Goal: Task Accomplishment & Management: Manage account settings

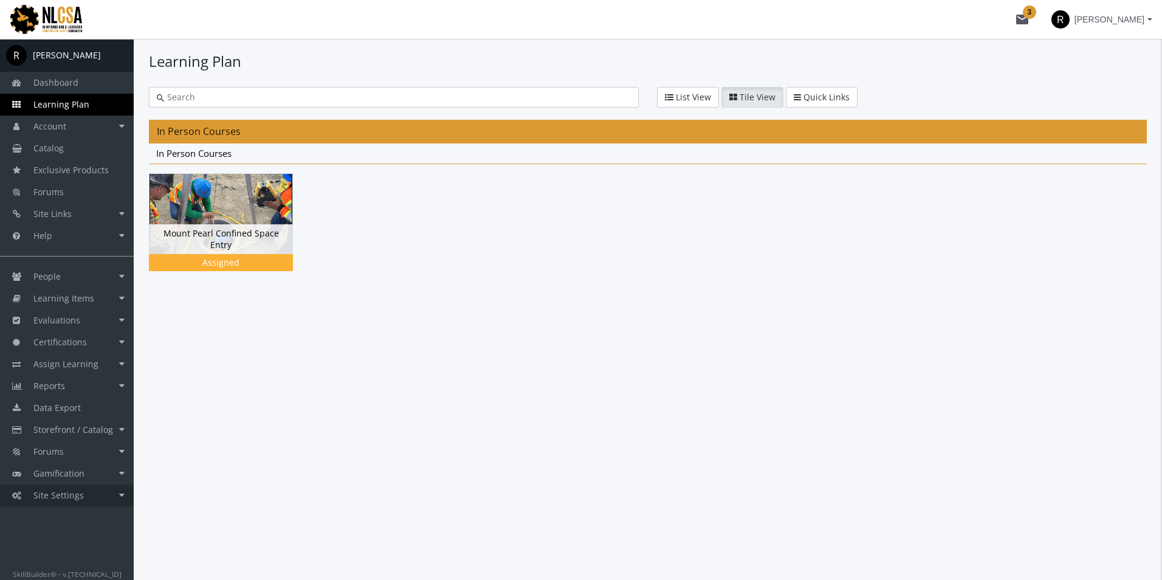
click at [74, 500] on span "Site Settings" at bounding box center [58, 495] width 50 height 12
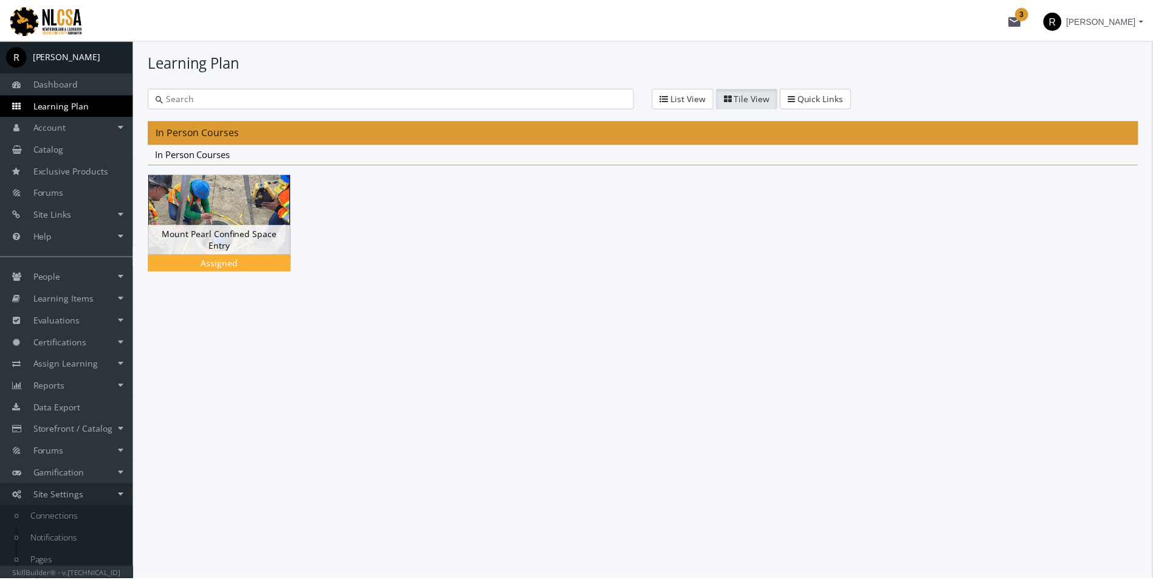
scroll to position [49, 0]
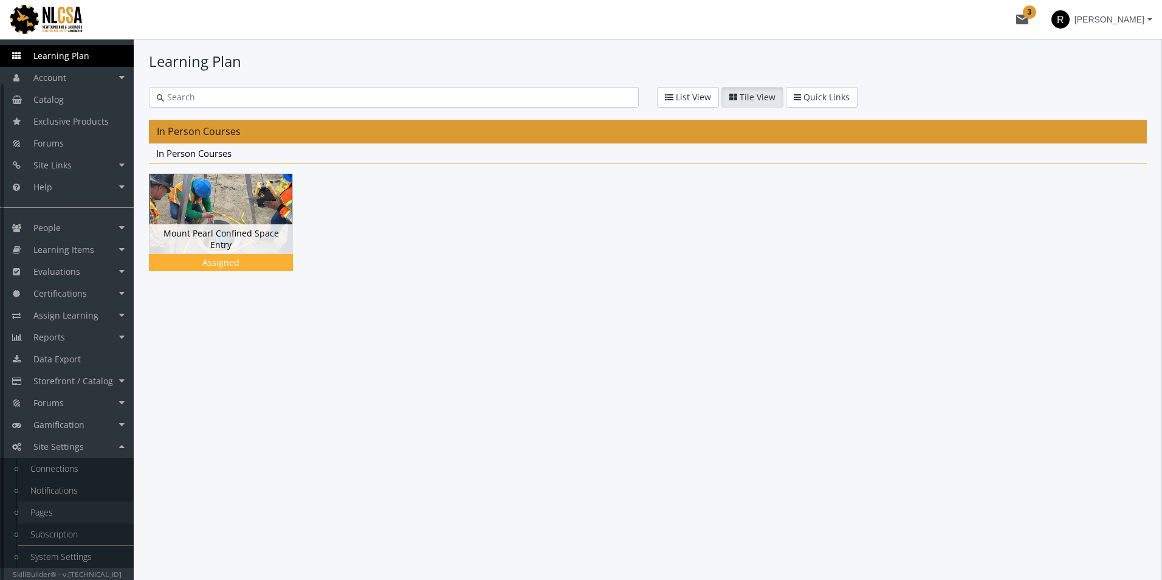
click at [38, 518] on link "Pages" at bounding box center [75, 512] width 115 height 22
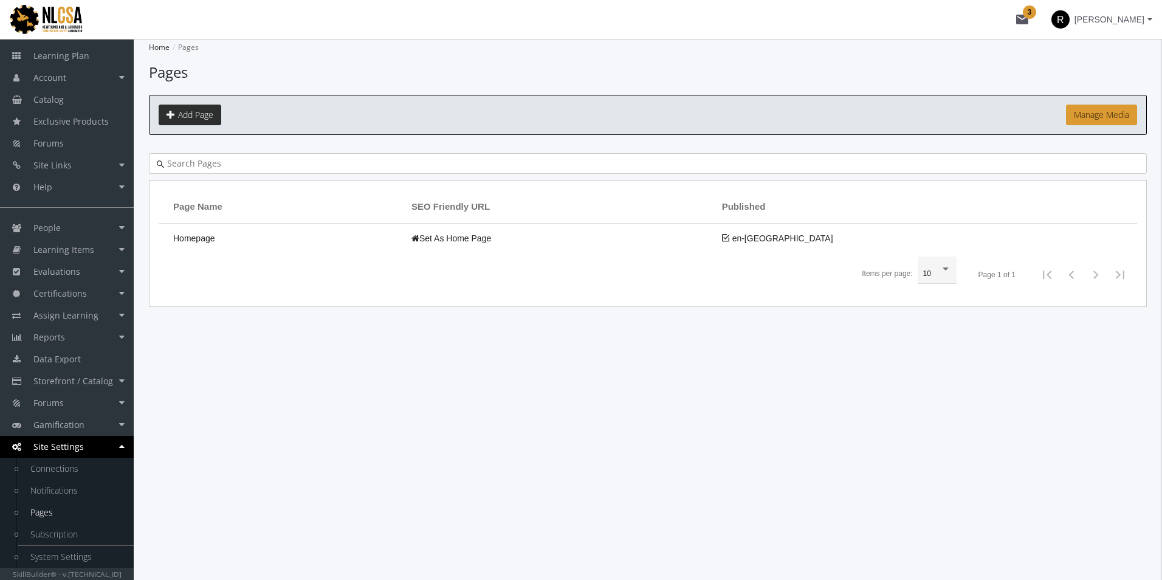
click at [198, 116] on span "Add Page" at bounding box center [195, 115] width 35 height 12
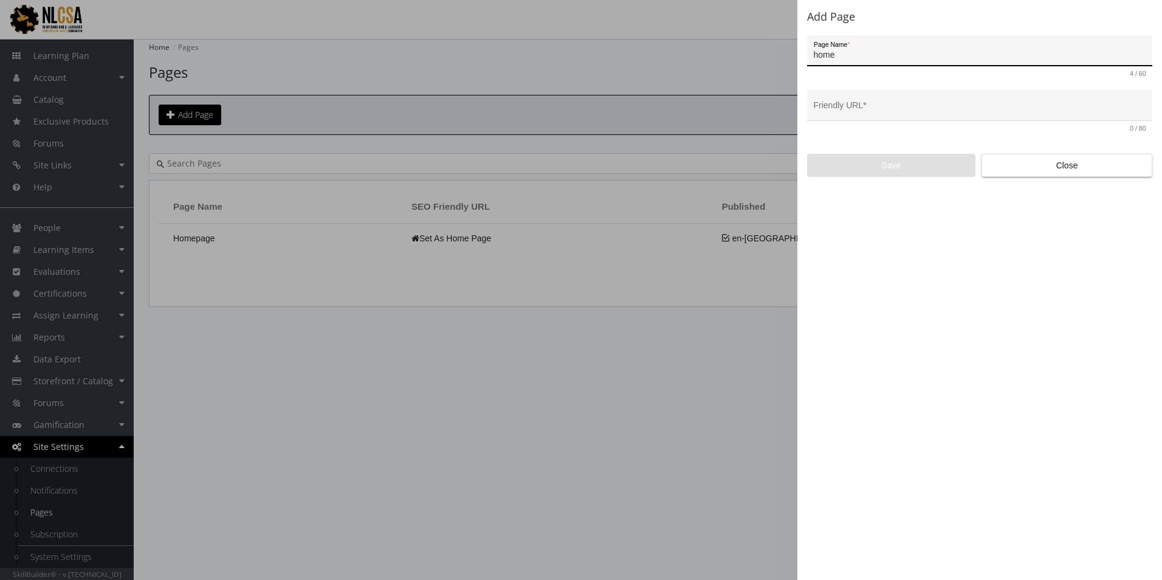
type input "home"
click at [848, 212] on div "Add Page home Page Name * 4 / 60 home Friendly URL * 4 / 80 Save Close" at bounding box center [979, 290] width 365 height 580
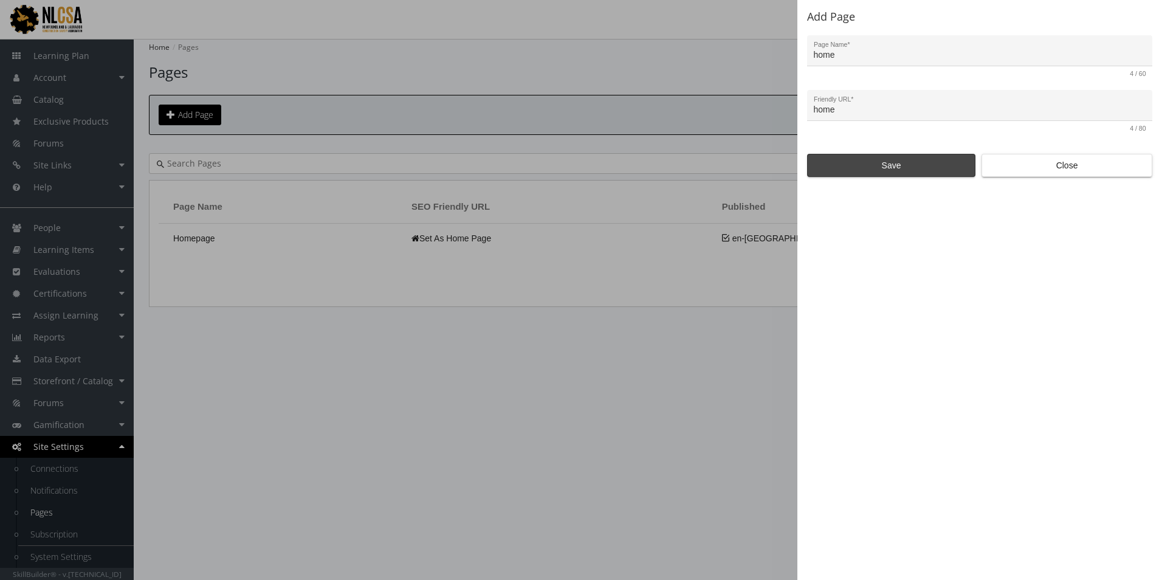
click at [889, 167] on span "Save" at bounding box center [891, 165] width 148 height 22
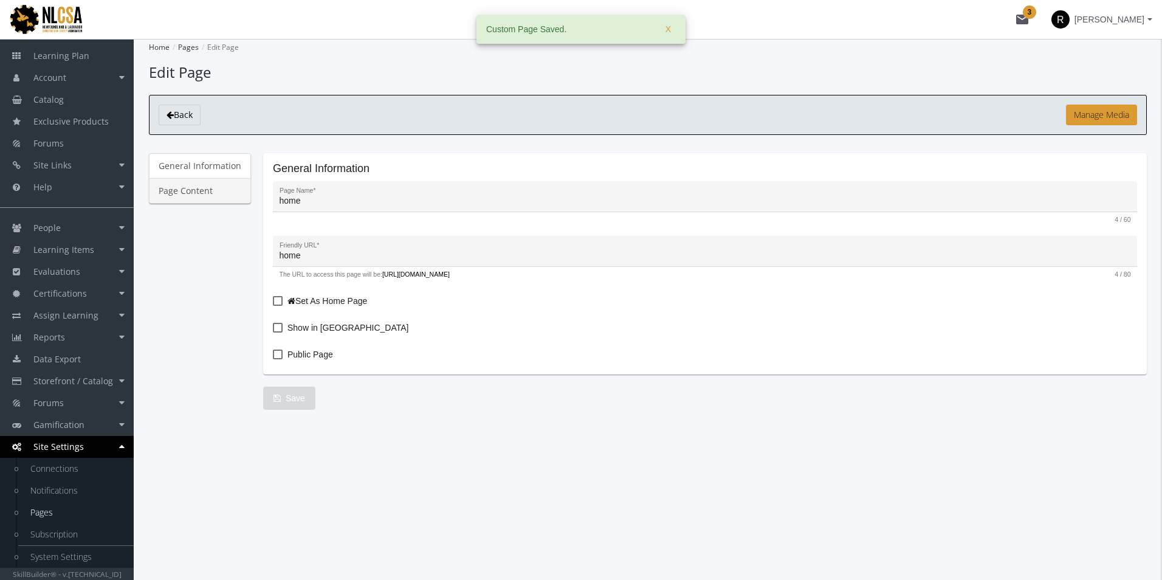
drag, startPoint x: 208, startPoint y: 196, endPoint x: 242, endPoint y: 211, distance: 37.6
click at [208, 196] on link "Page Content" at bounding box center [200, 191] width 102 height 26
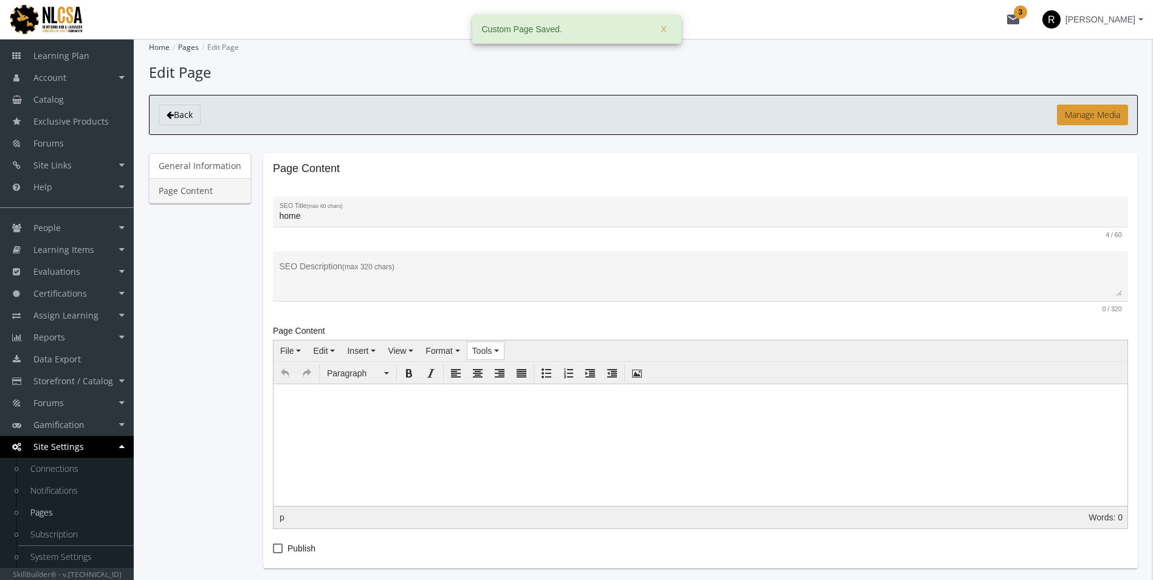
click at [479, 352] on span "Tools" at bounding box center [482, 351] width 20 height 10
click at [519, 376] on span "Source code" at bounding box center [511, 371] width 48 height 10
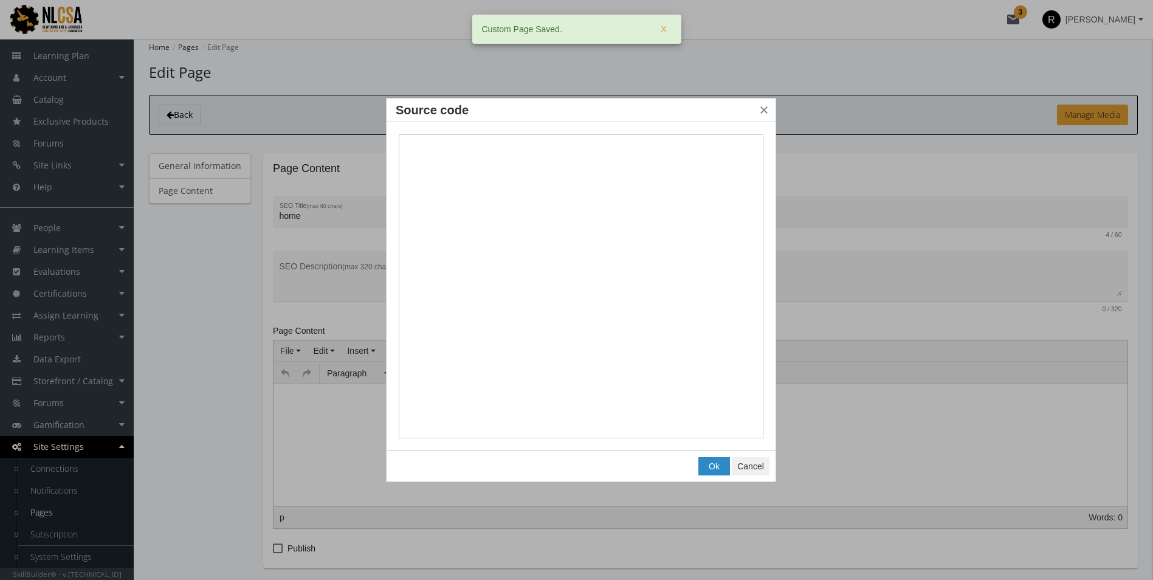
click at [517, 244] on textarea "Source code" at bounding box center [581, 286] width 365 height 304
type textarea "<style><!-- #custom-page-container { border: none !important; padding: 0; borde…"
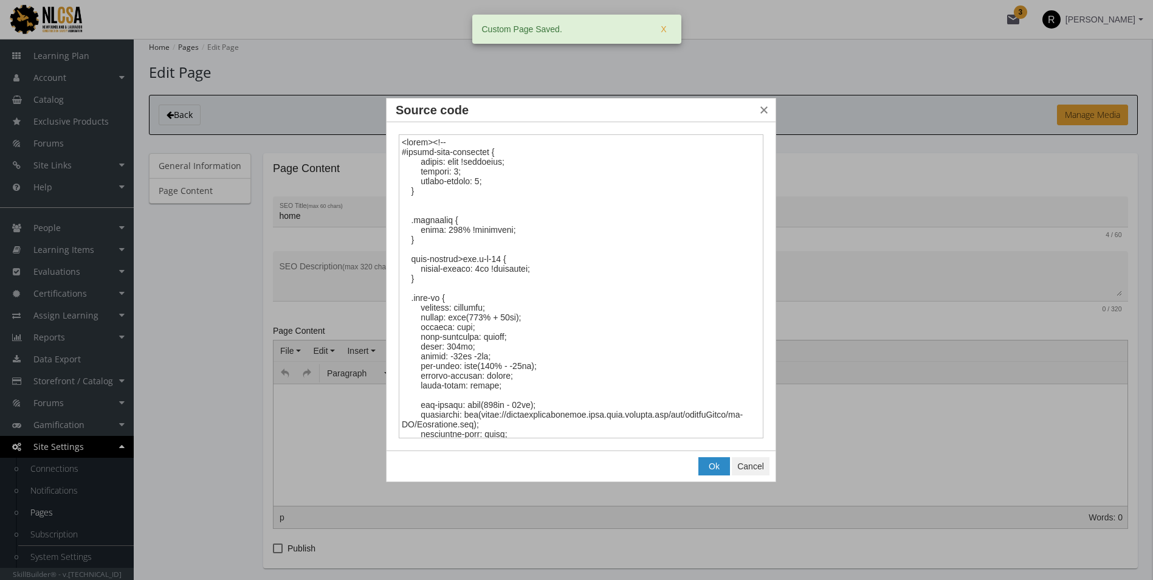
scroll to position [876, 0]
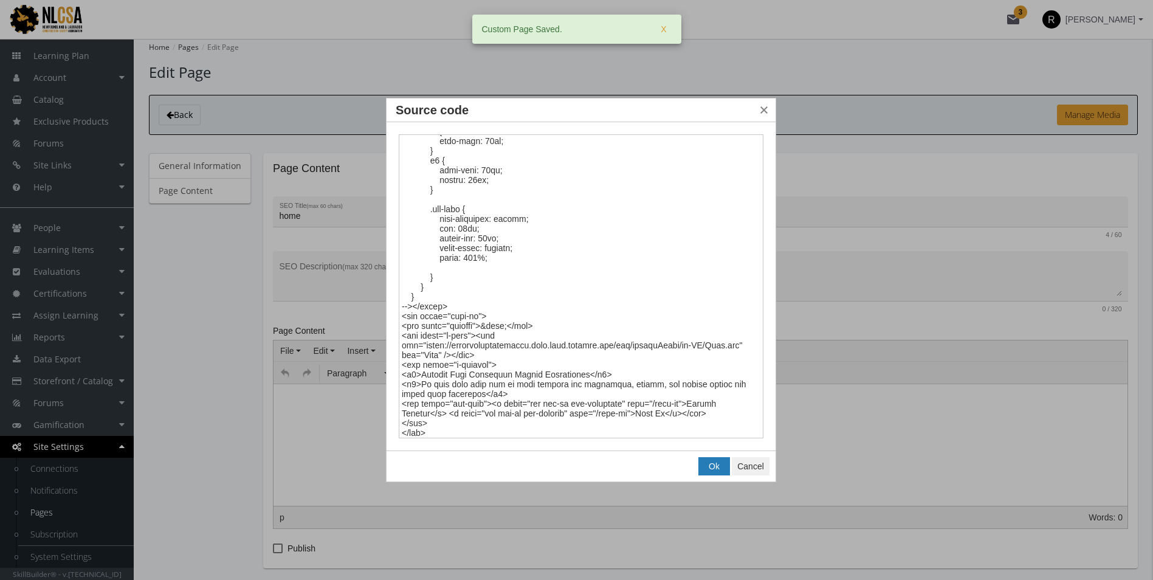
click at [710, 472] on button "Ok" at bounding box center [714, 466] width 30 height 17
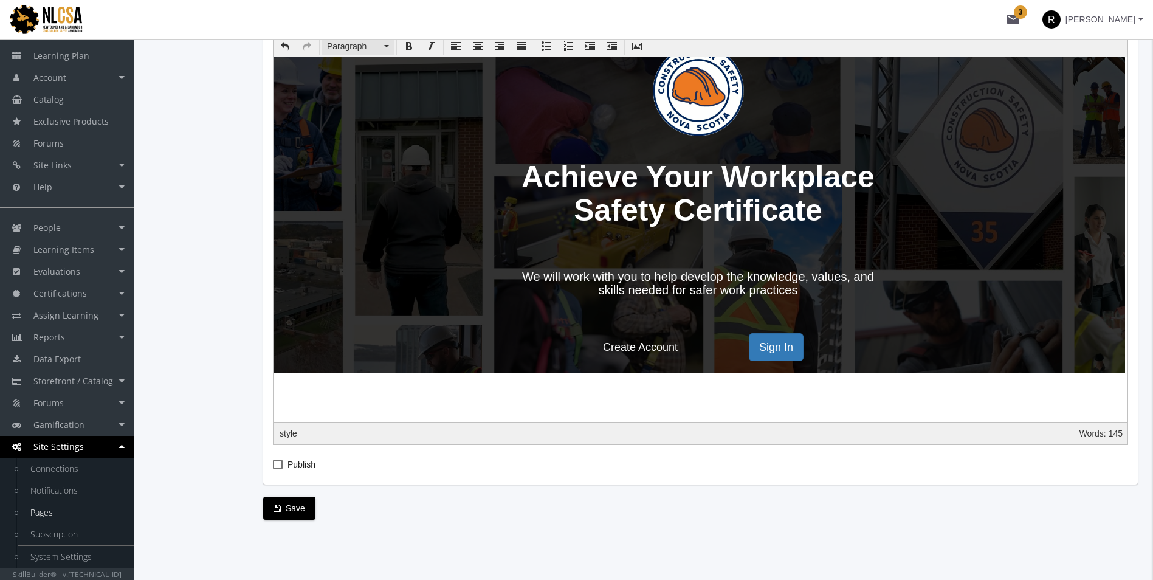
scroll to position [328, 0]
click at [280, 461] on span at bounding box center [278, 464] width 10 height 10
click at [273, 468] on input "Publish" at bounding box center [273, 468] width 1 height 1
checkbox input "true"
click at [300, 507] on span "Save" at bounding box center [289, 508] width 32 height 22
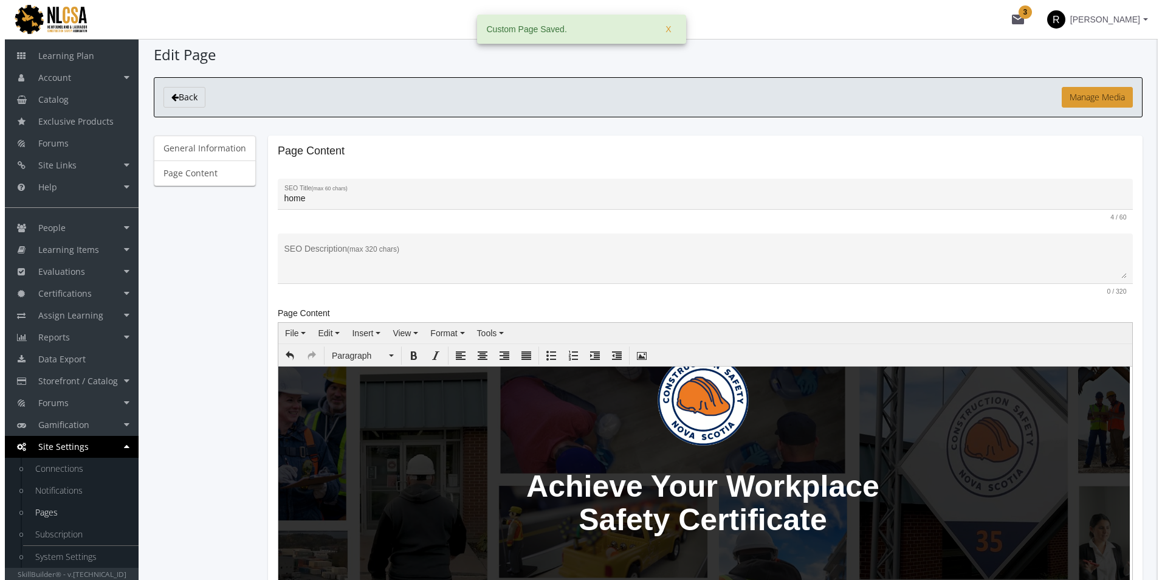
scroll to position [0, 0]
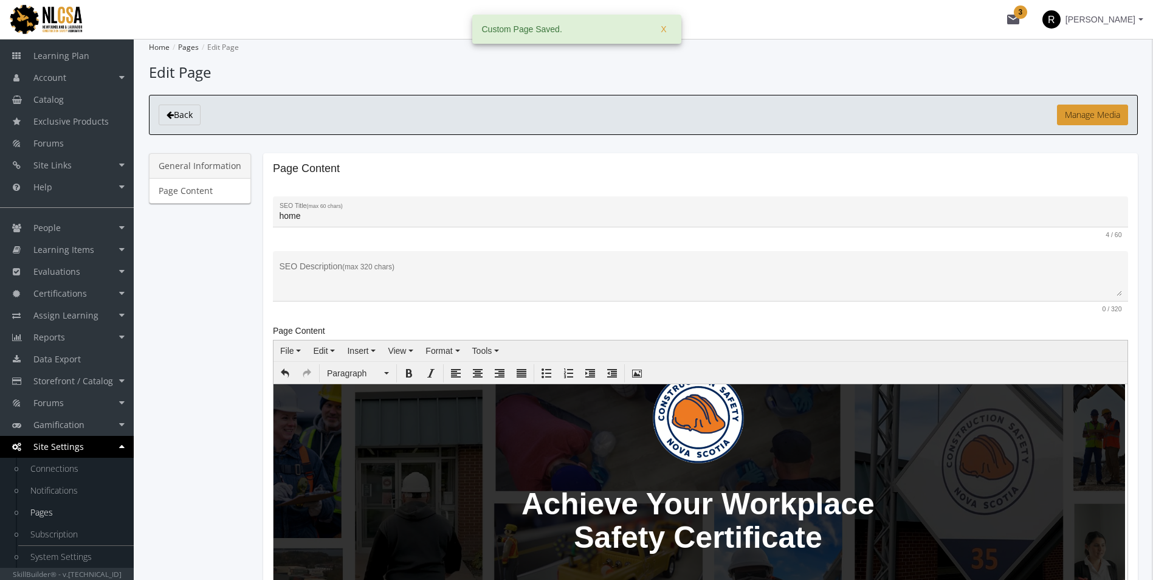
click at [205, 165] on link "General Information" at bounding box center [200, 166] width 102 height 26
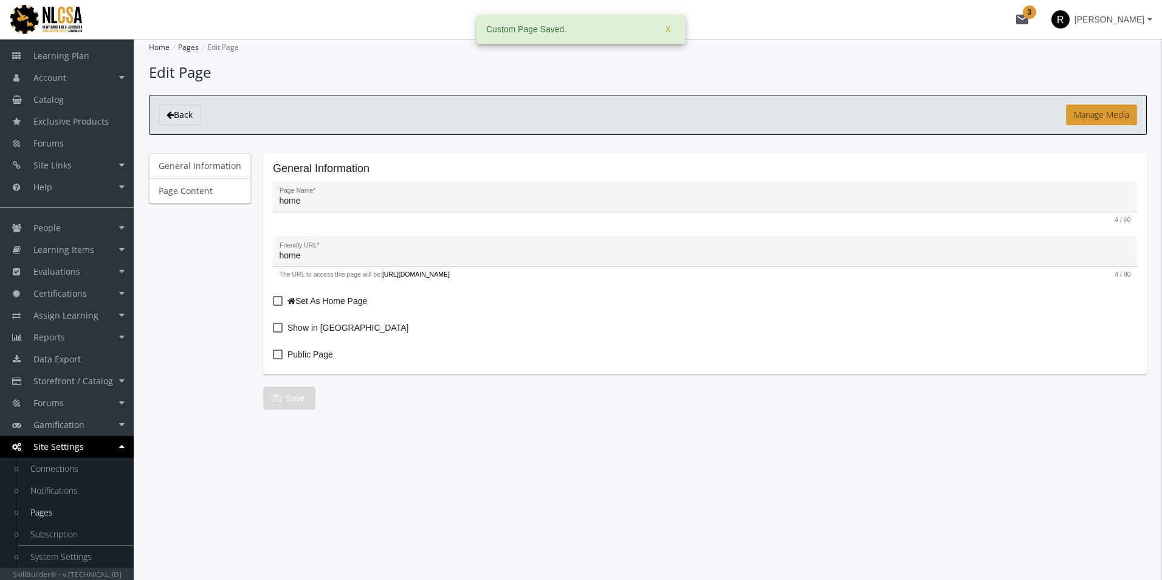
click at [277, 298] on span at bounding box center [278, 301] width 10 height 10
click at [273, 305] on input "Set As Home Page" at bounding box center [273, 305] width 1 height 1
checkbox input "true"
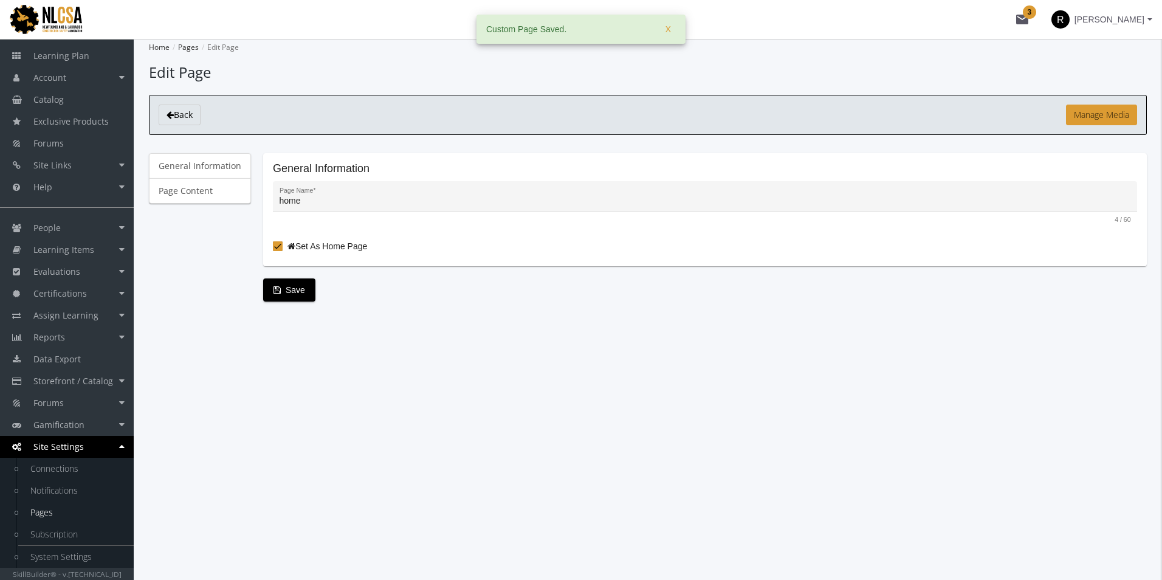
click at [295, 394] on div "Home Pages Edit Page Edit Page Back Manage Media General Information Page Conte…" at bounding box center [648, 309] width 1028 height 541
click at [289, 289] on span "Save" at bounding box center [289, 290] width 32 height 22
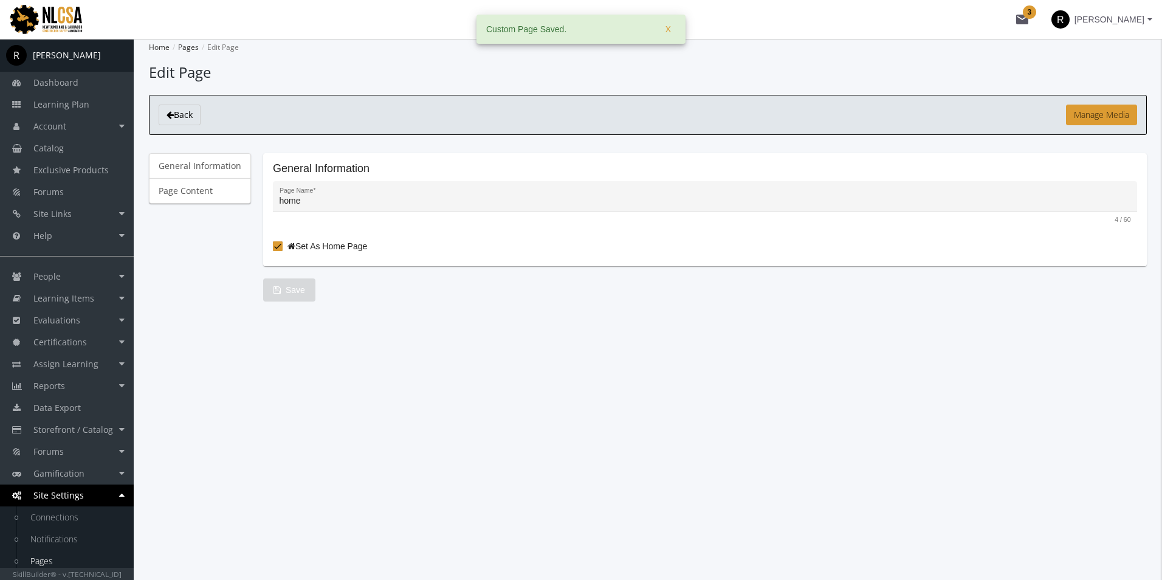
click at [666, 24] on span "X" at bounding box center [668, 29] width 5 height 22
click at [184, 196] on link "Page Content" at bounding box center [200, 191] width 102 height 26
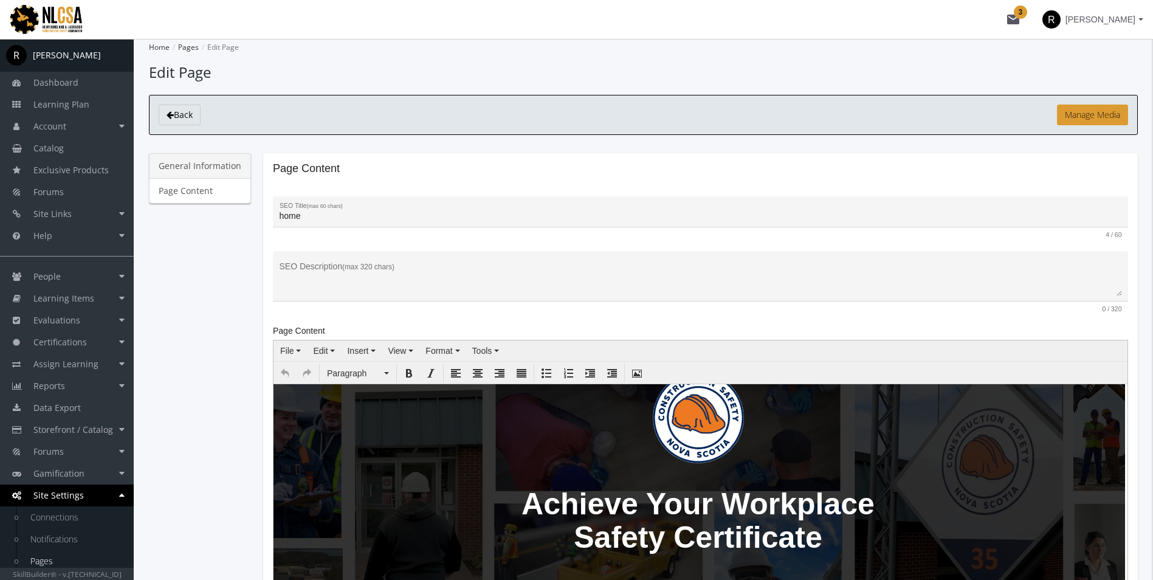
click at [198, 166] on link "General Information" at bounding box center [200, 166] width 102 height 26
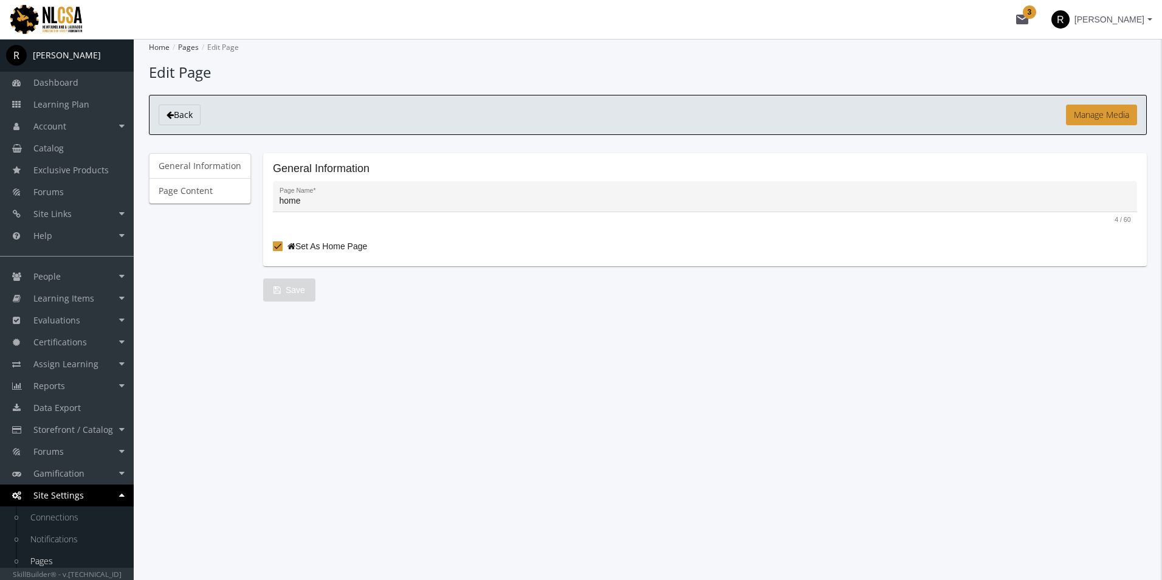
click at [60, 13] on img at bounding box center [54, 19] width 109 height 33
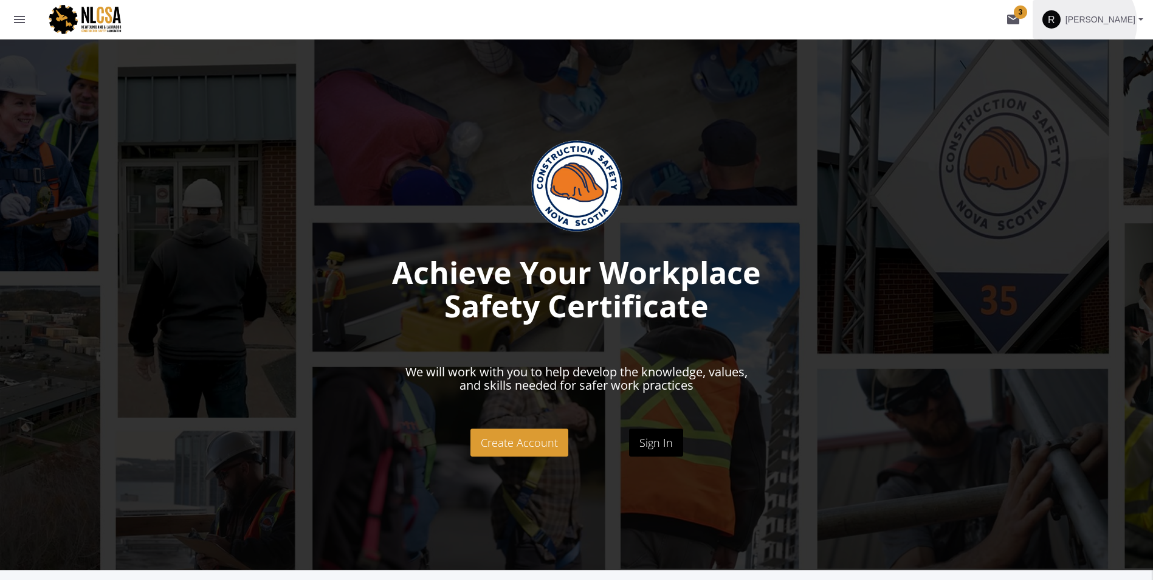
click at [1106, 23] on span "[PERSON_NAME]" at bounding box center [1100, 20] width 70 height 22
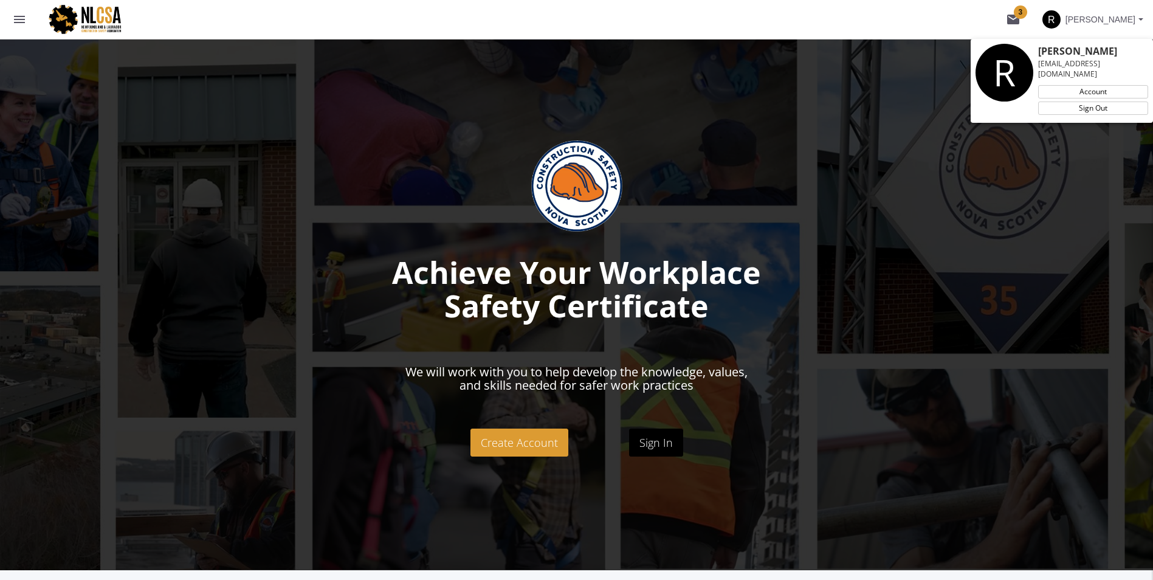
click at [27, 20] on div at bounding box center [576, 290] width 1153 height 580
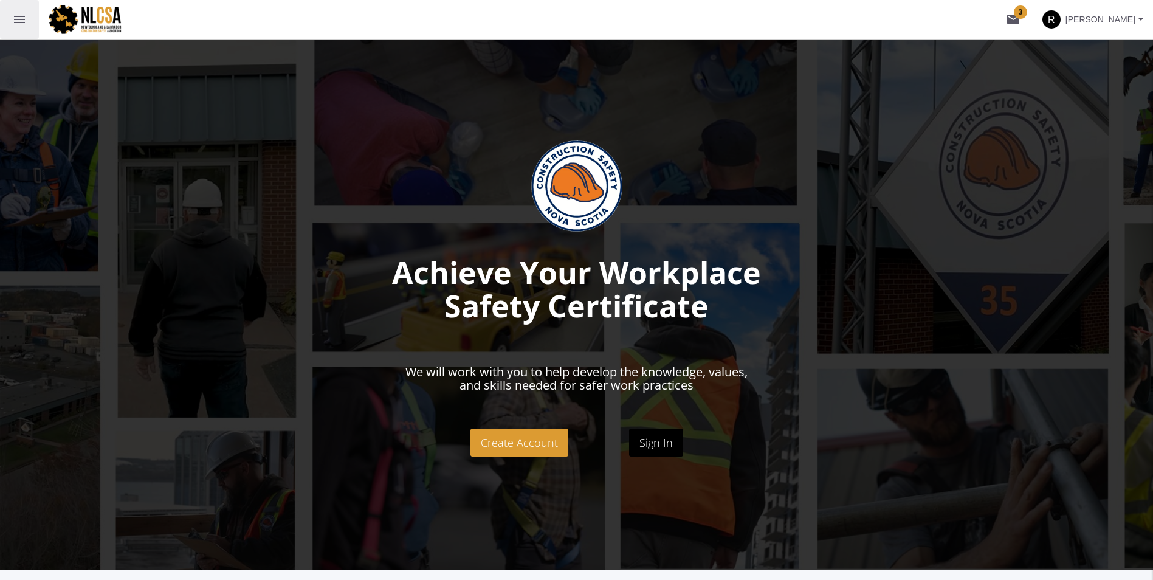
click at [13, 18] on mat-icon "menu" at bounding box center [19, 19] width 15 height 15
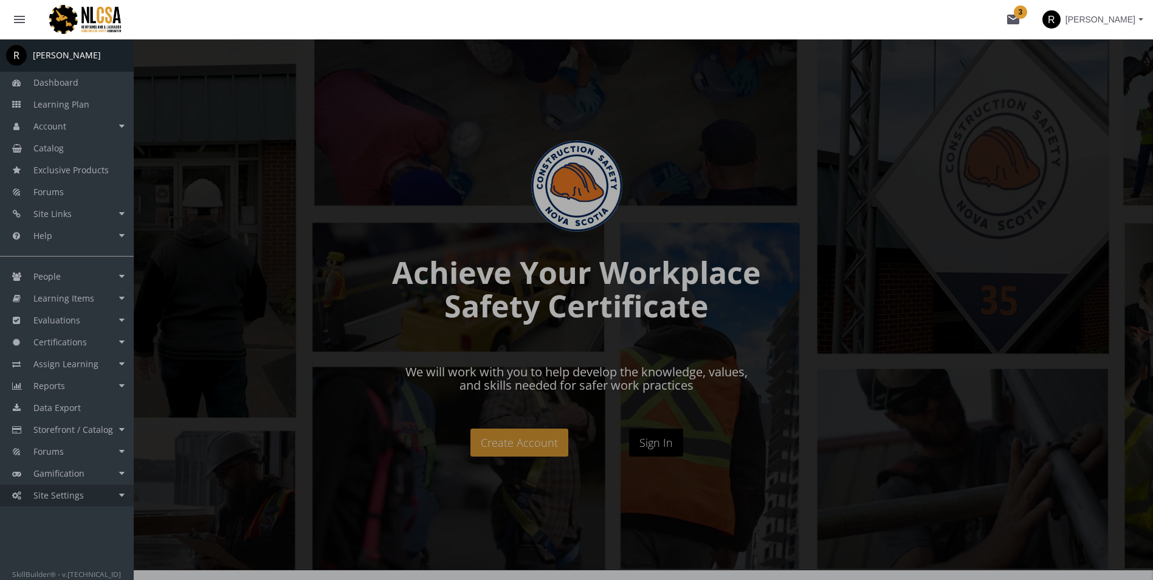
click at [77, 494] on span "Site Settings" at bounding box center [58, 495] width 50 height 12
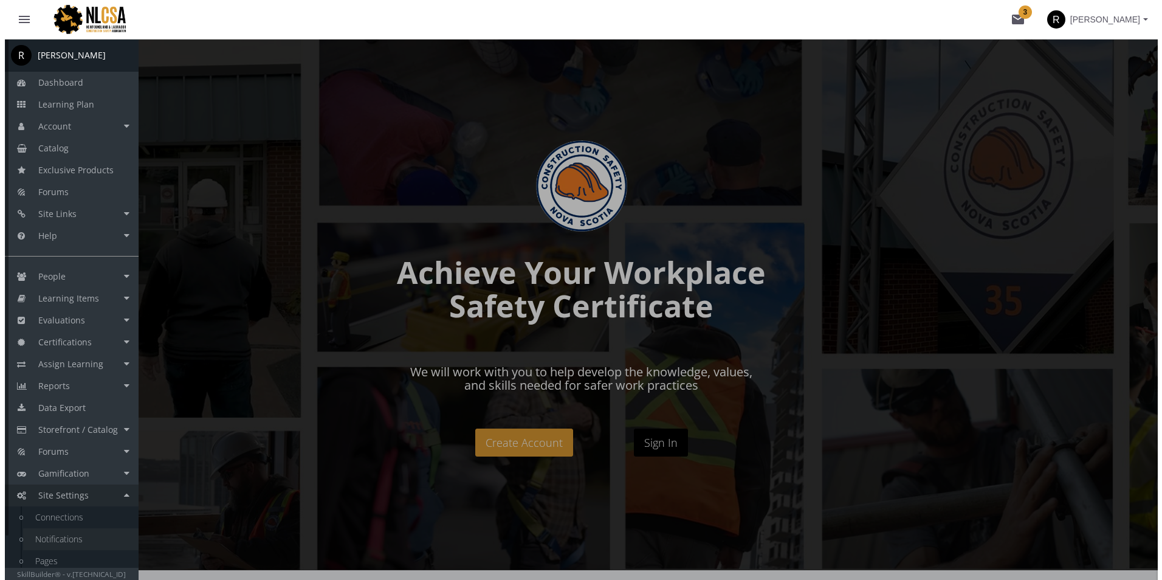
scroll to position [49, 0]
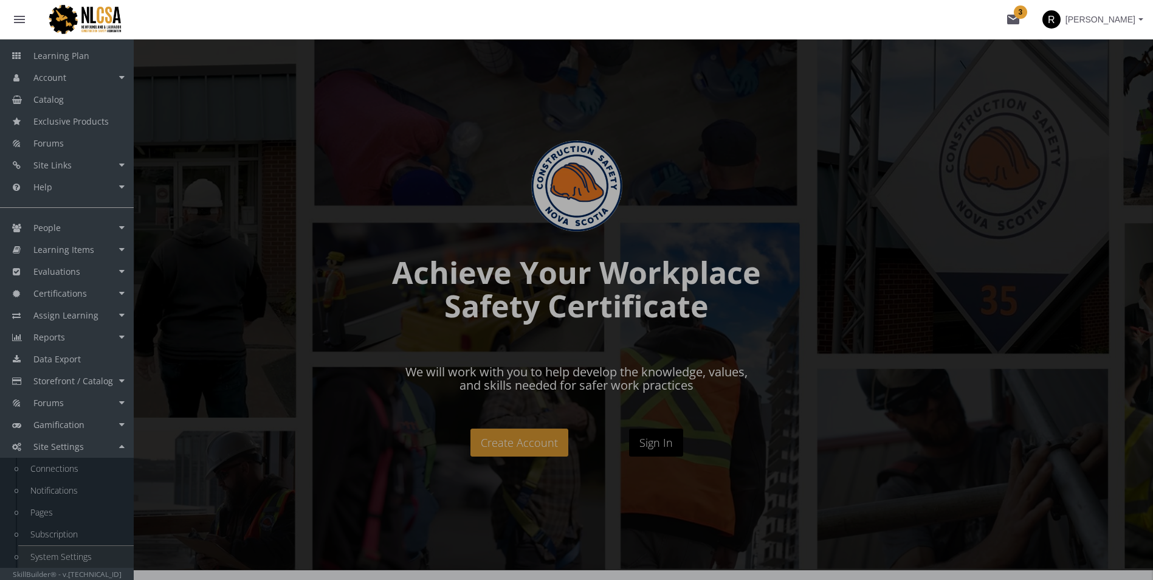
click at [56, 555] on link "System Settings" at bounding box center [75, 557] width 115 height 22
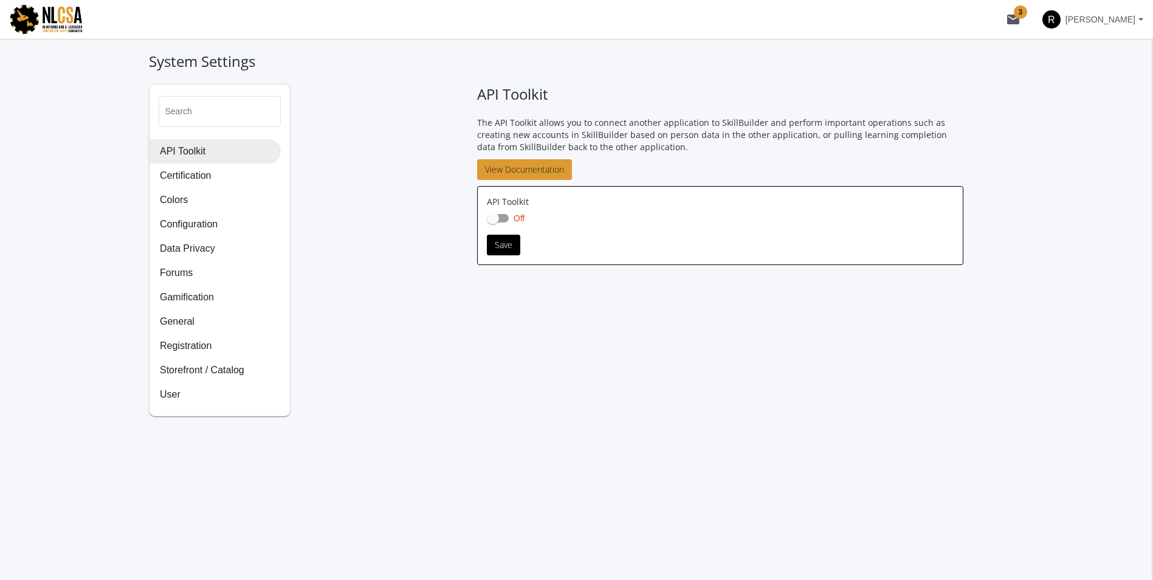
checkbox input "true"
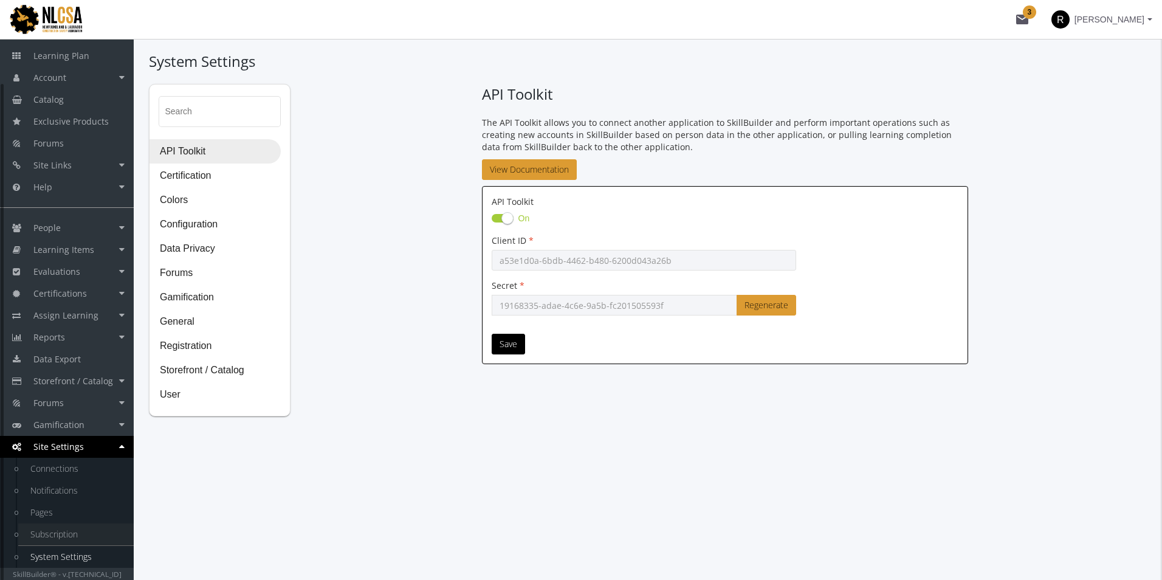
click at [47, 537] on link "Subscription" at bounding box center [75, 534] width 115 height 22
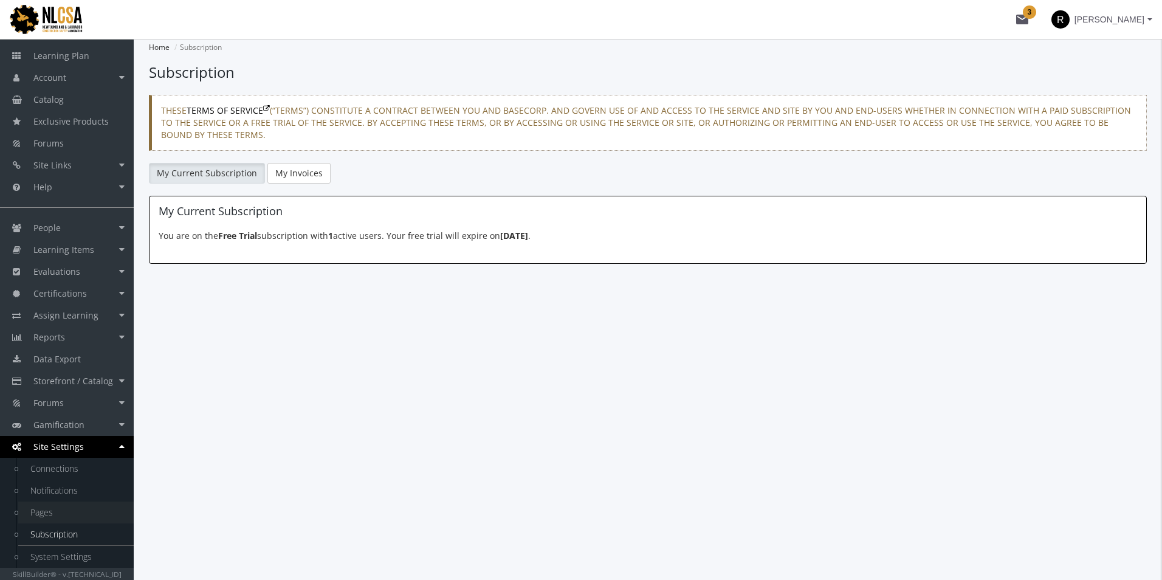
click at [40, 513] on link "Pages" at bounding box center [75, 512] width 115 height 22
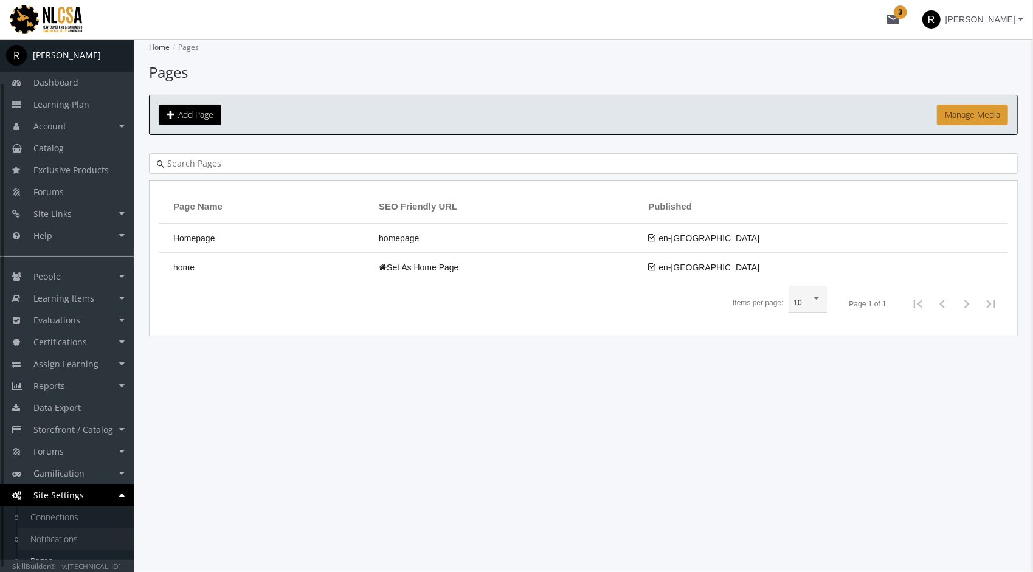
scroll to position [56, 0]
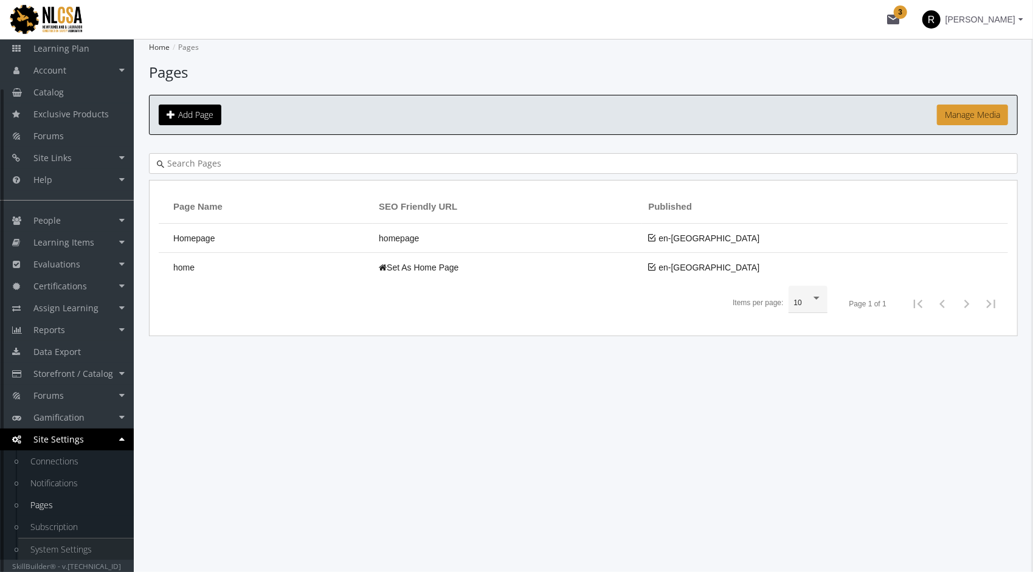
click at [60, 549] on link "System Settings" at bounding box center [75, 549] width 115 height 22
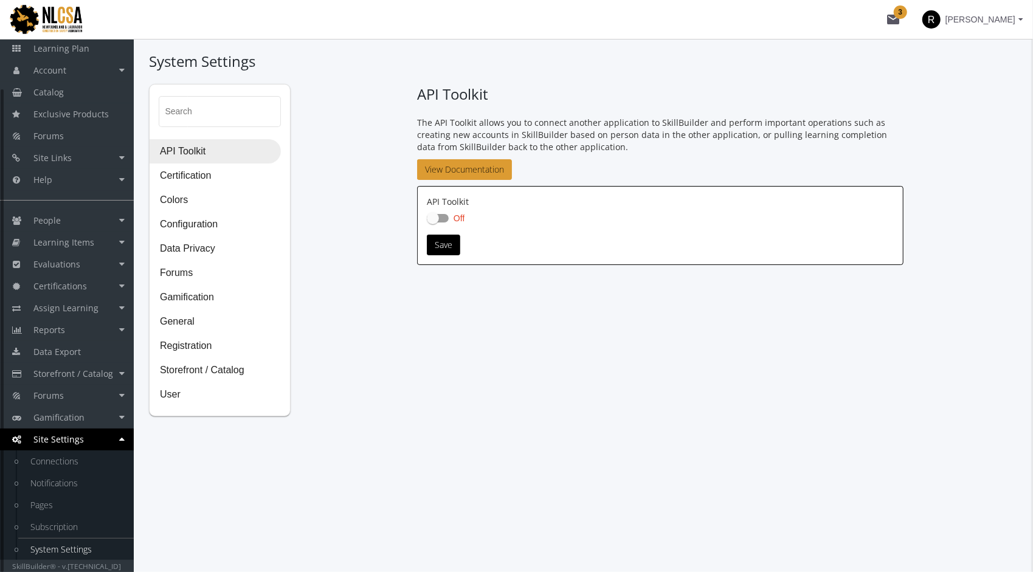
checkbox input "true"
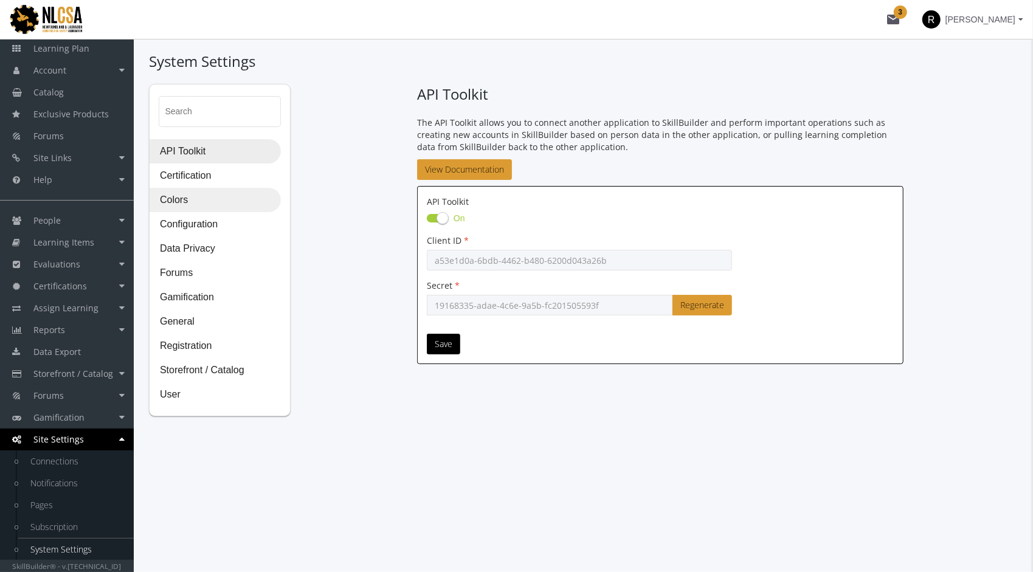
click at [188, 198] on span "Colors" at bounding box center [215, 200] width 130 height 24
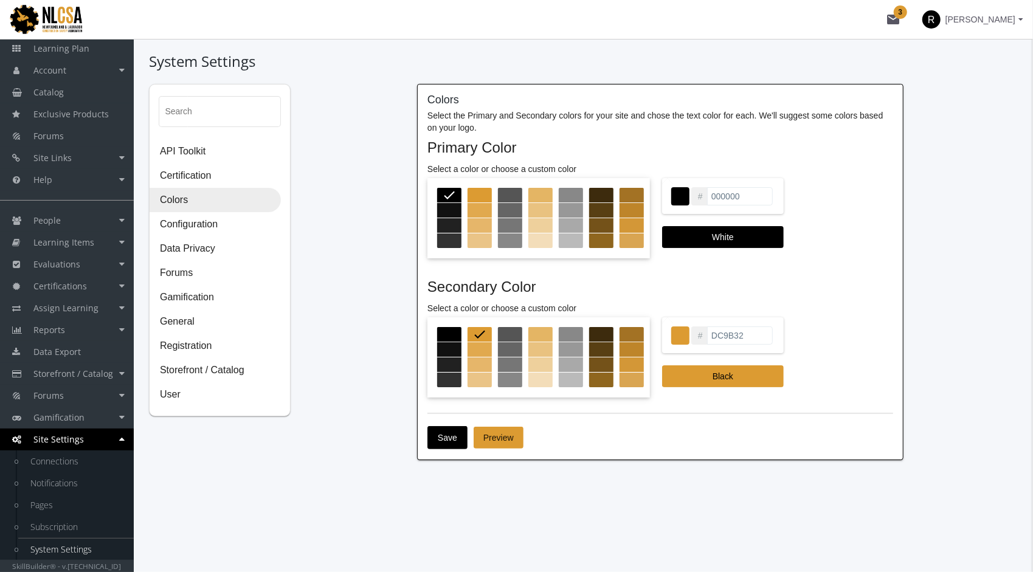
drag, startPoint x: 740, startPoint y: 196, endPoint x: 693, endPoint y: 191, distance: 47.7
click at [693, 191] on div "# 000000" at bounding box center [723, 196] width 122 height 36
type input "ED7A22"
click at [741, 343] on input "DC9B32" at bounding box center [740, 335] width 66 height 18
drag, startPoint x: 750, startPoint y: 335, endPoint x: 681, endPoint y: 333, distance: 68.7
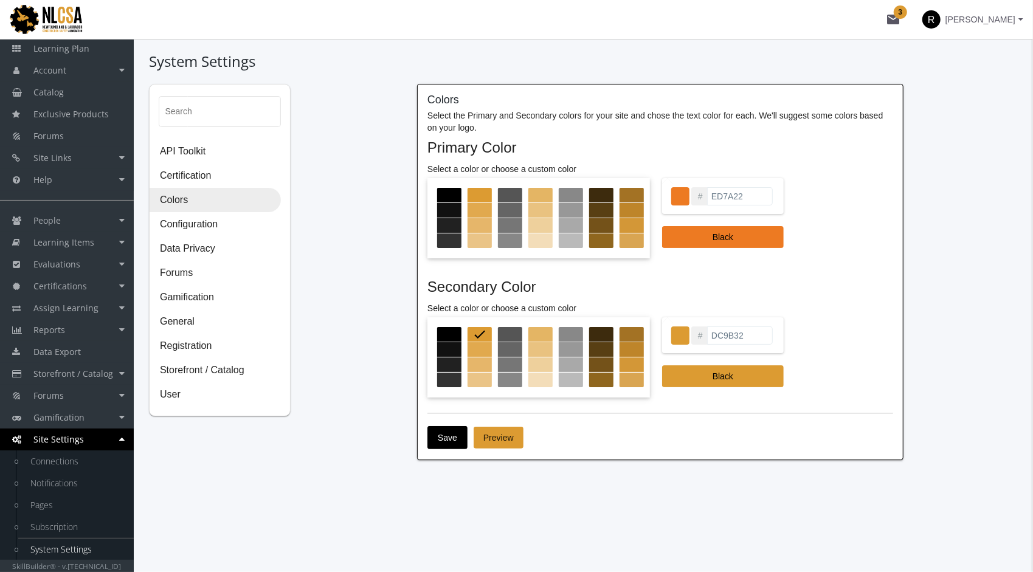
click at [681, 333] on div "# DC9B32" at bounding box center [723, 335] width 122 height 36
type input "003E9C"
click at [441, 441] on span "Save" at bounding box center [447, 438] width 19 height 22
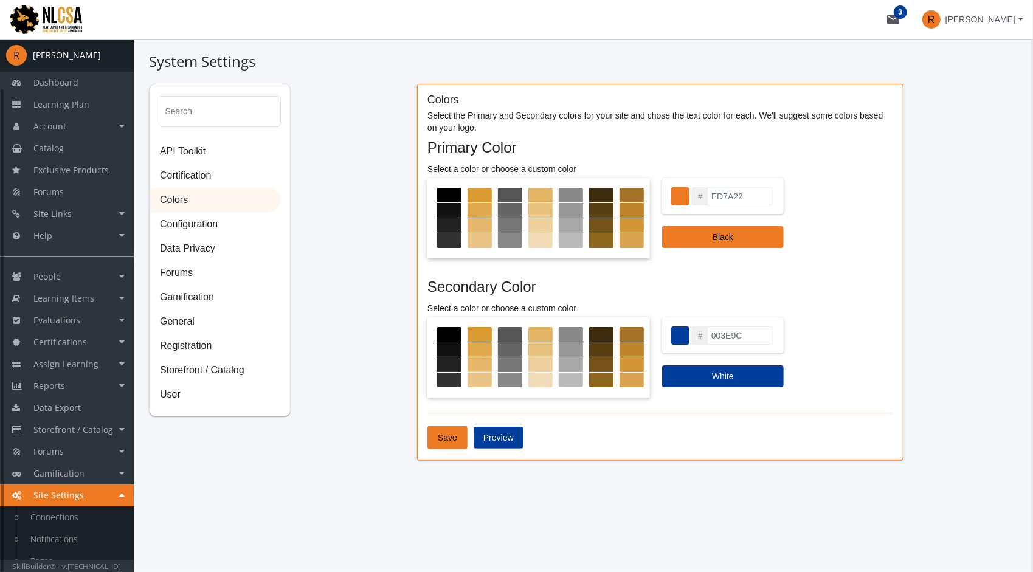
click at [369, 224] on div "Search API Toolkit Certification Colors Configuration Data Privacy Forums Gamif…" at bounding box center [583, 279] width 868 height 391
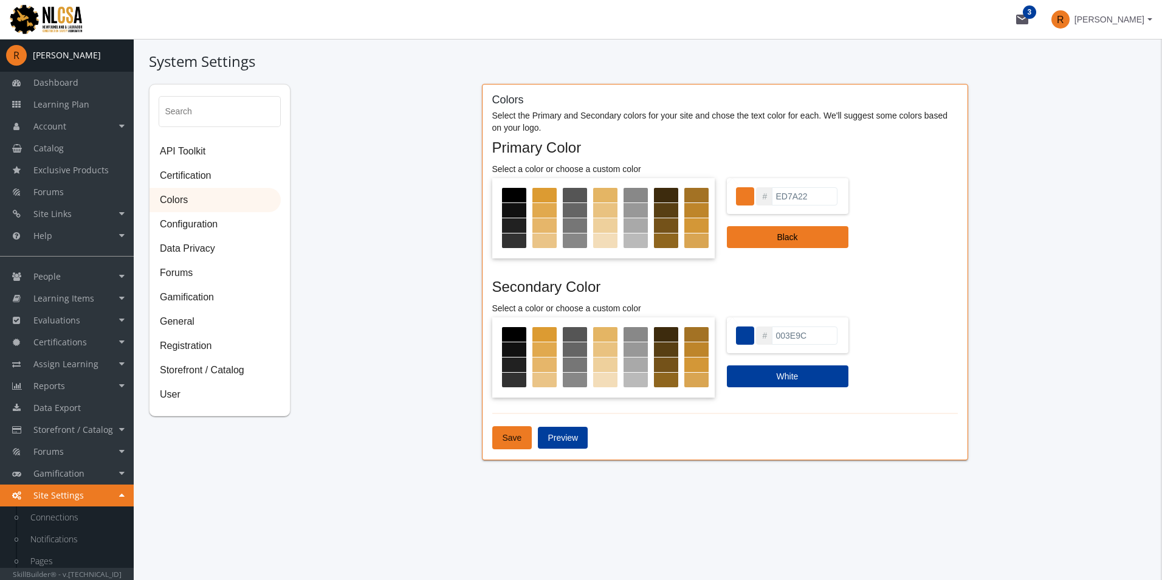
click at [358, 171] on div "Search API Toolkit Certification Colors Configuration Data Privacy Forums Gamif…" at bounding box center [648, 279] width 998 height 391
click at [380, 174] on div "Search API Toolkit Certification Colors Configuration Data Privacy Forums Gamif…" at bounding box center [648, 279] width 998 height 391
click at [260, 177] on span "Certification" at bounding box center [215, 176] width 130 height 24
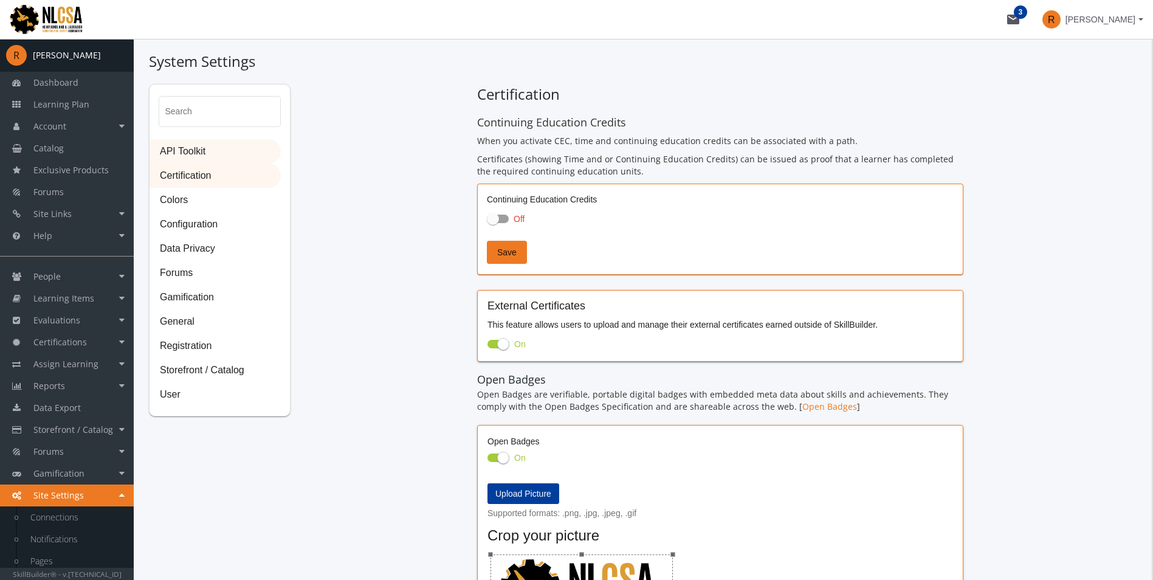
click at [241, 151] on span "API Toolkit" at bounding box center [215, 152] width 130 height 24
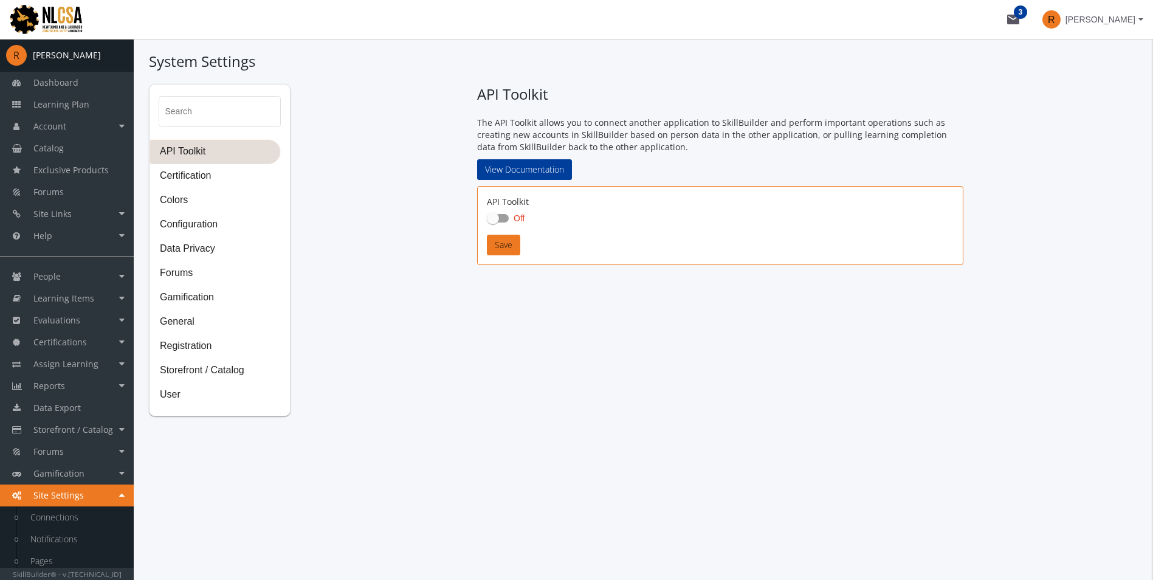
checkbox input "true"
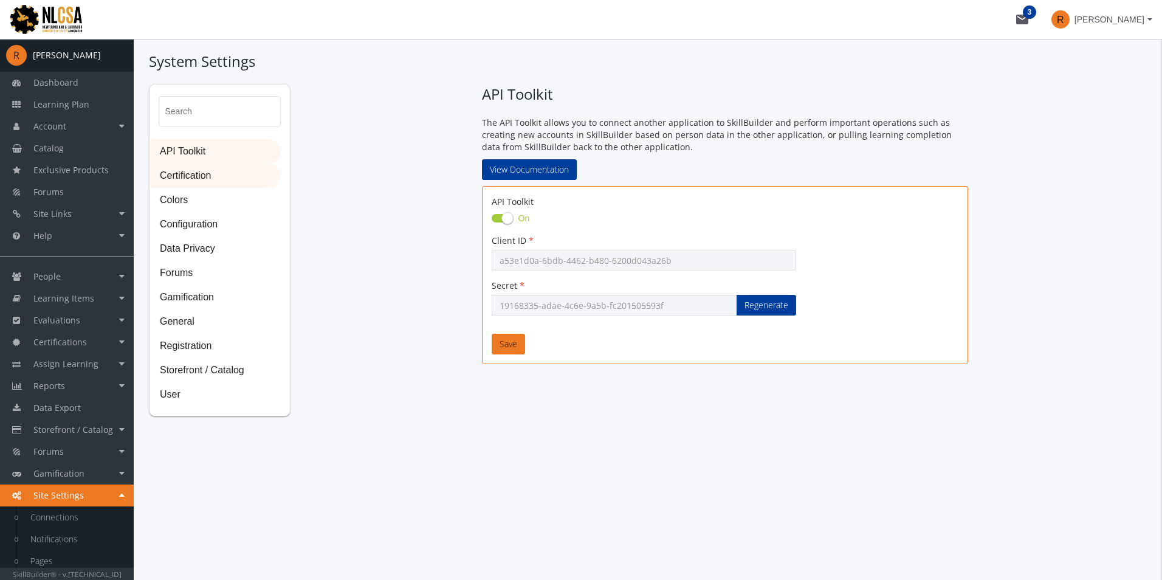
click at [244, 175] on span "Certification" at bounding box center [215, 176] width 130 height 24
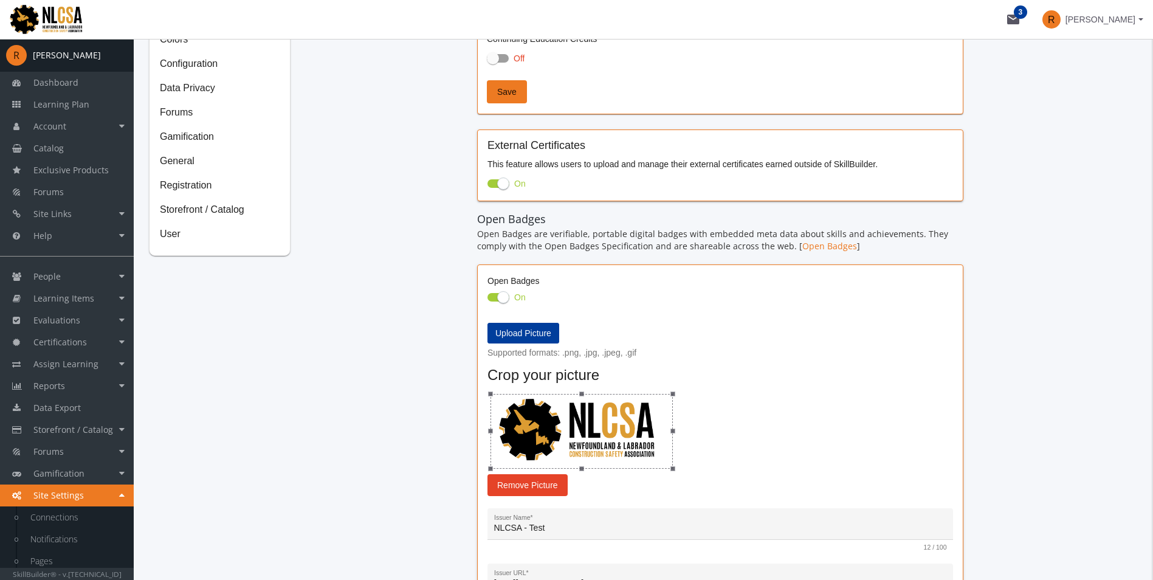
scroll to position [182, 0]
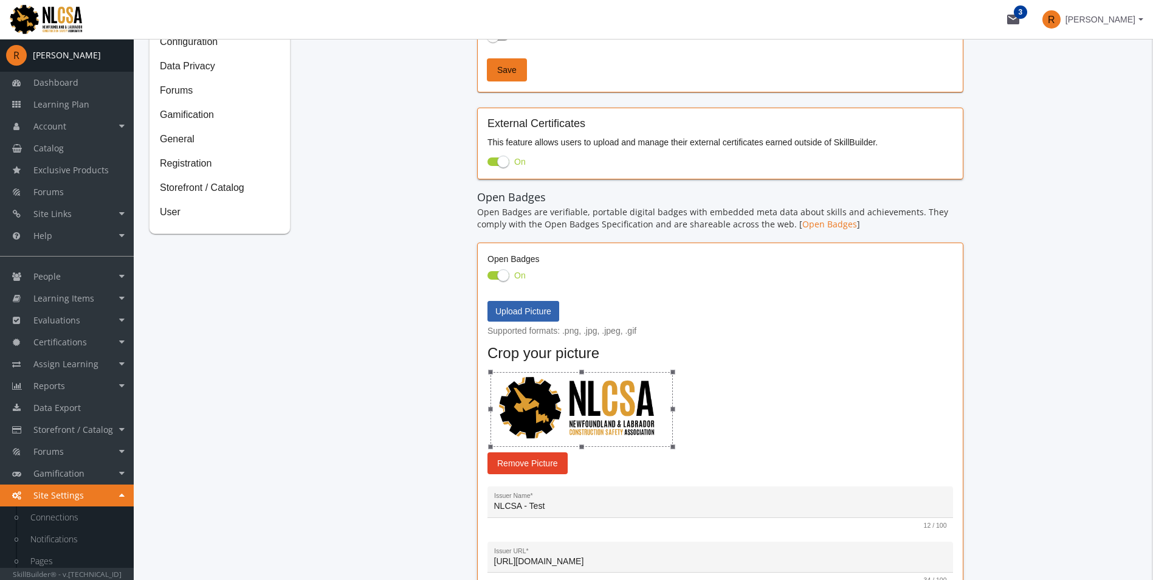
click at [517, 309] on span "Upload Picture" at bounding box center [523, 311] width 56 height 10
click at [0, 0] on input "Upload Picture" at bounding box center [0, 0] width 0 height 0
click at [424, 509] on div "Search API Toolkit Certification Colors Configuration Data Privacy Forums Gamif…" at bounding box center [643, 303] width 989 height 802
click at [44, 29] on img at bounding box center [54, 19] width 109 height 33
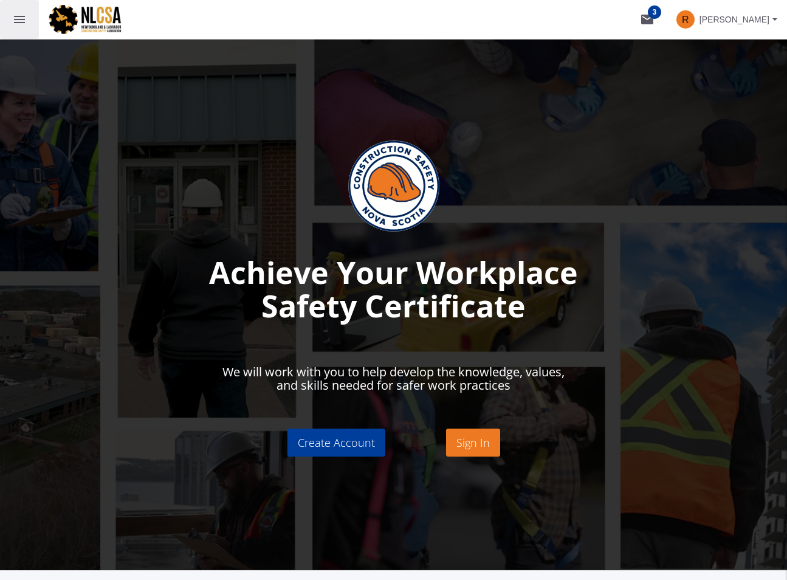
click at [16, 21] on mat-icon "menu" at bounding box center [19, 19] width 15 height 15
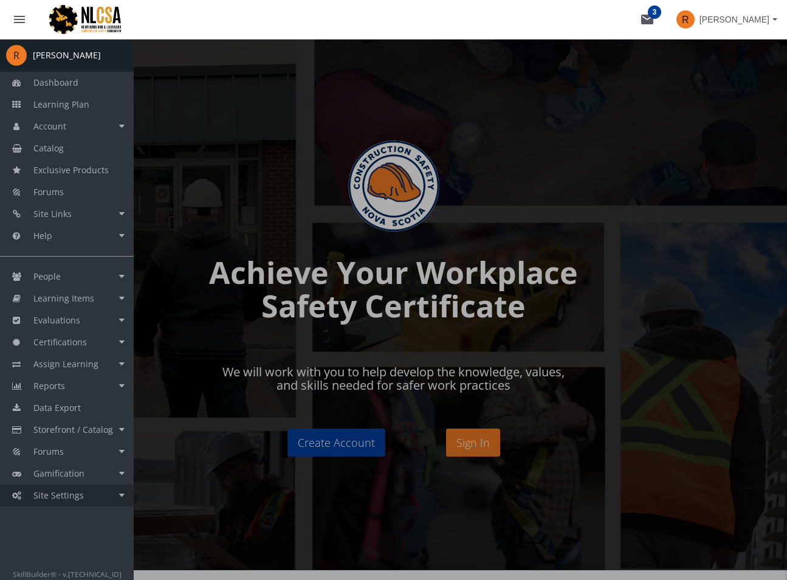
click at [61, 497] on span "Site Settings" at bounding box center [58, 495] width 50 height 12
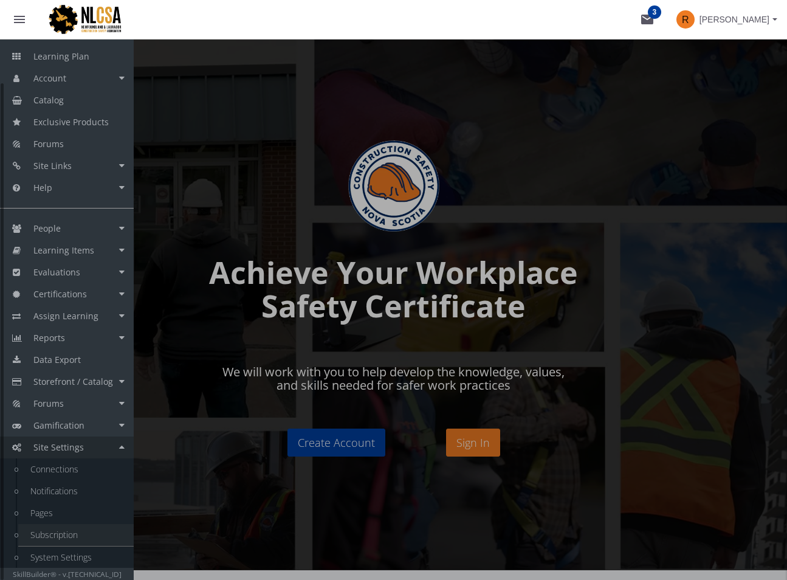
scroll to position [49, 0]
click at [52, 551] on link "System Settings" at bounding box center [75, 557] width 115 height 22
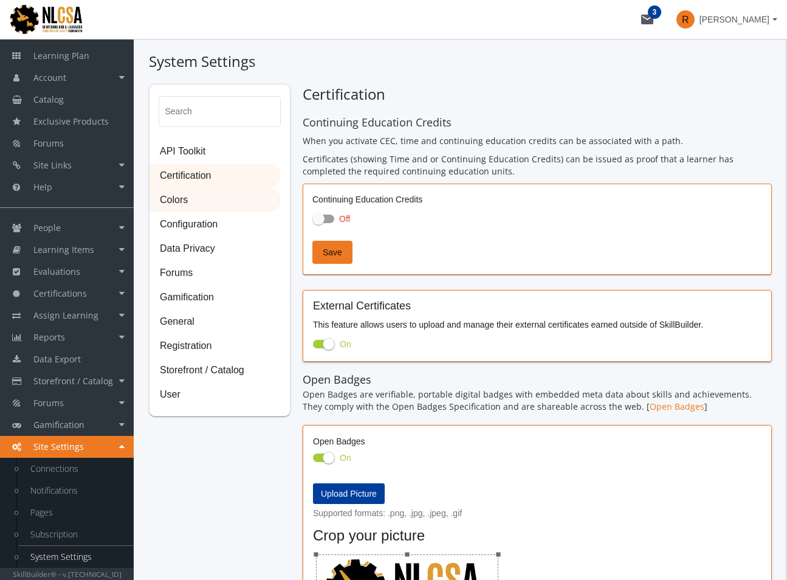
click at [179, 202] on span "Colors" at bounding box center [215, 200] width 130 height 24
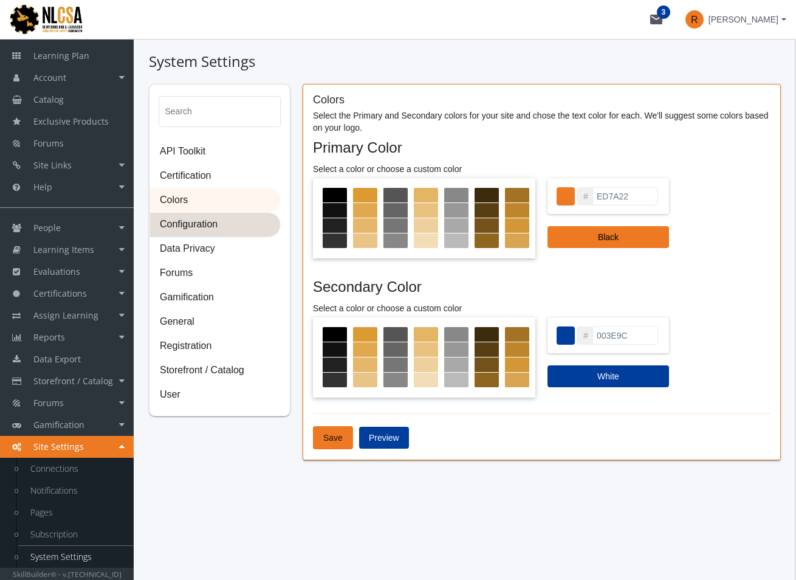
click at [194, 232] on span "Configuration" at bounding box center [215, 225] width 130 height 24
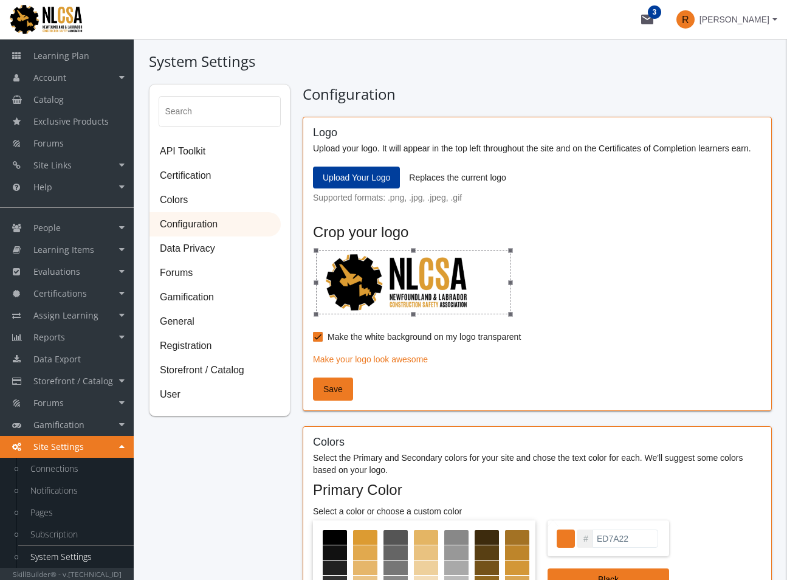
click at [363, 179] on span "Upload Your Logo" at bounding box center [356, 178] width 67 height 22
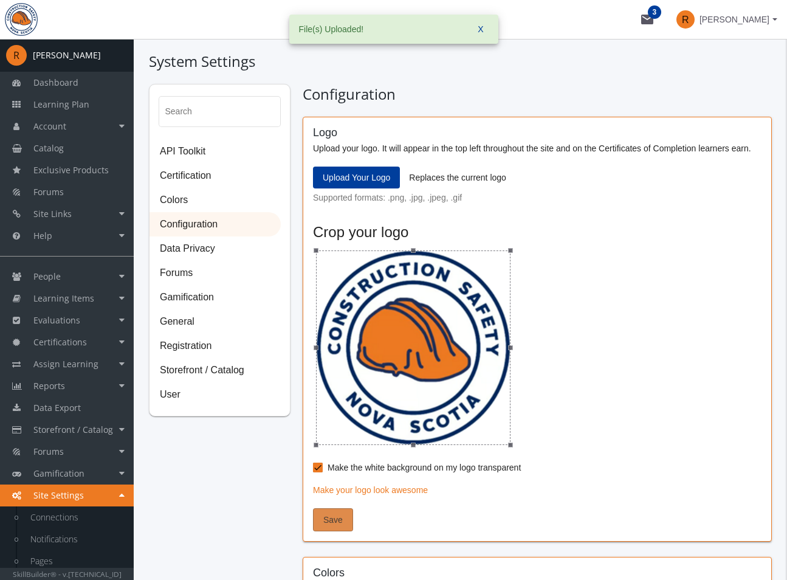
click at [329, 517] on span "Save" at bounding box center [332, 520] width 19 height 22
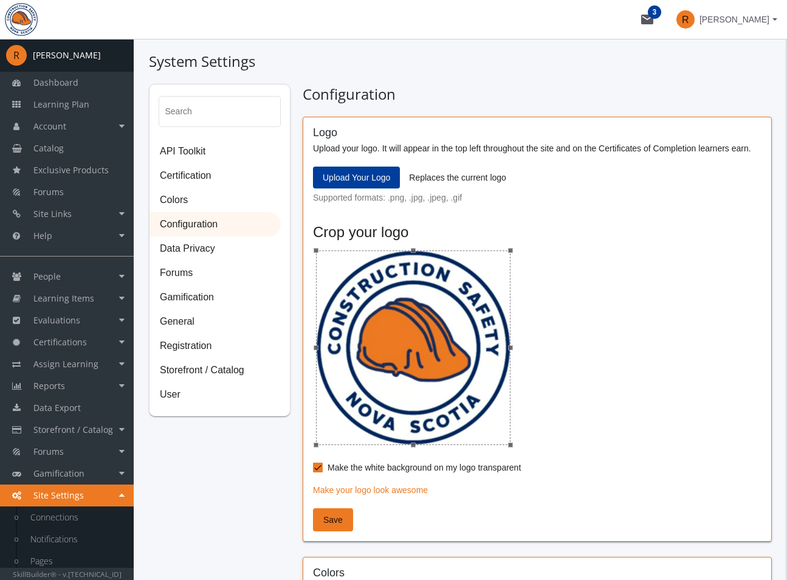
click at [572, 242] on mat-card-title "Crop your logo" at bounding box center [537, 232] width 449 height 21
click at [21, 19] on img at bounding box center [21, 19] width 43 height 33
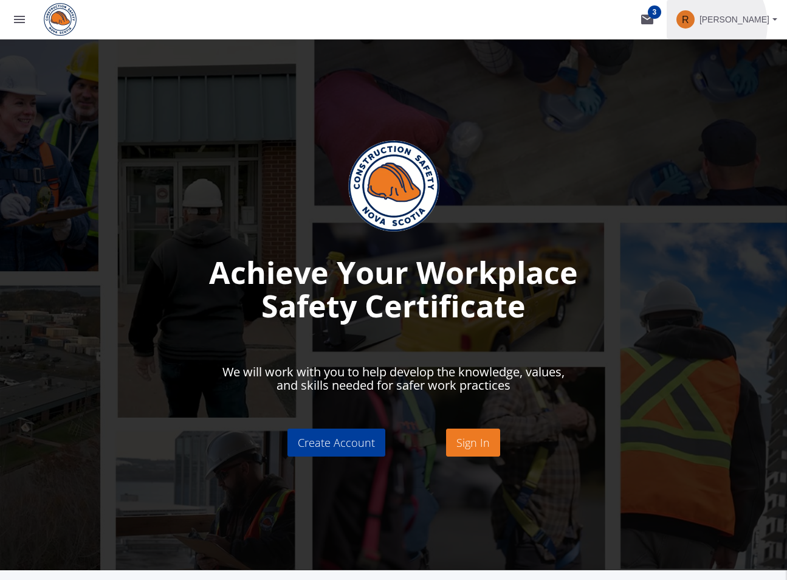
click at [727, 24] on span "[PERSON_NAME]" at bounding box center [735, 20] width 70 height 22
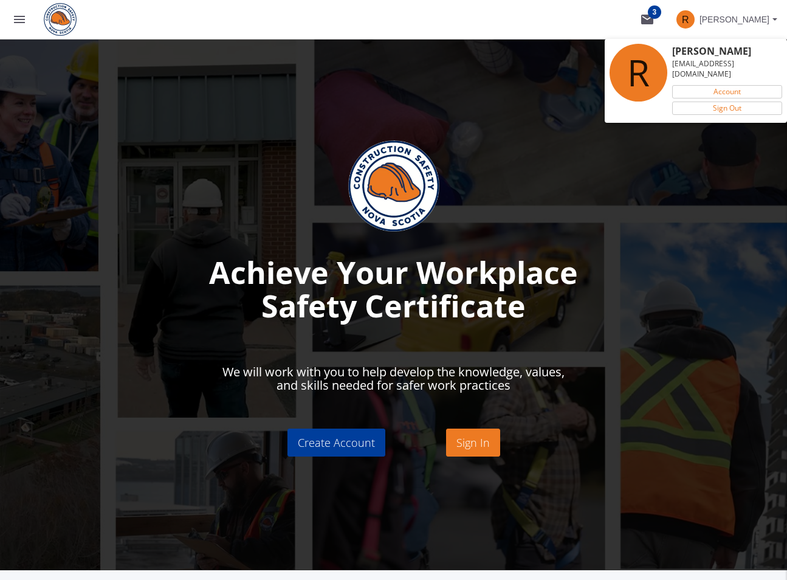
click at [629, 33] on div at bounding box center [393, 290] width 787 height 580
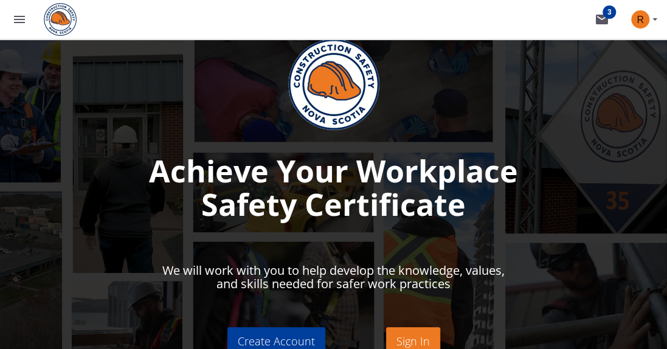
click at [300, 21] on mat-toolbar-row "menu mail 3 R [PERSON_NAME]" at bounding box center [333, 19] width 667 height 39
